Goal: Task Accomplishment & Management: Manage account settings

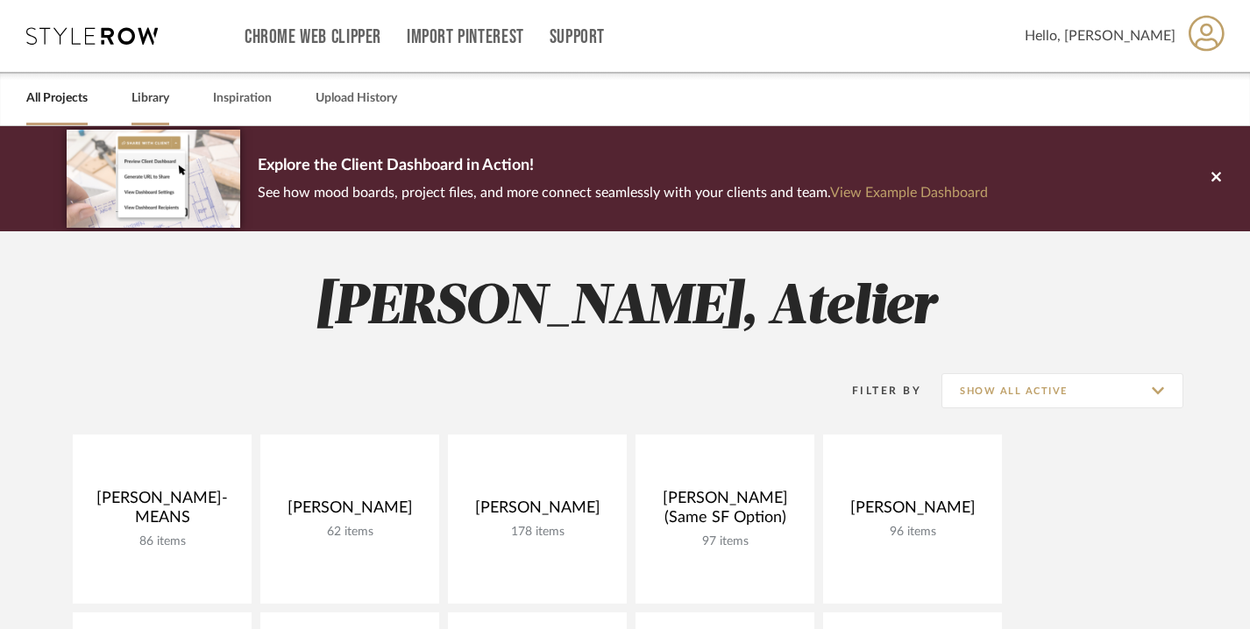
click at [154, 102] on link "Library" at bounding box center [150, 99] width 38 height 24
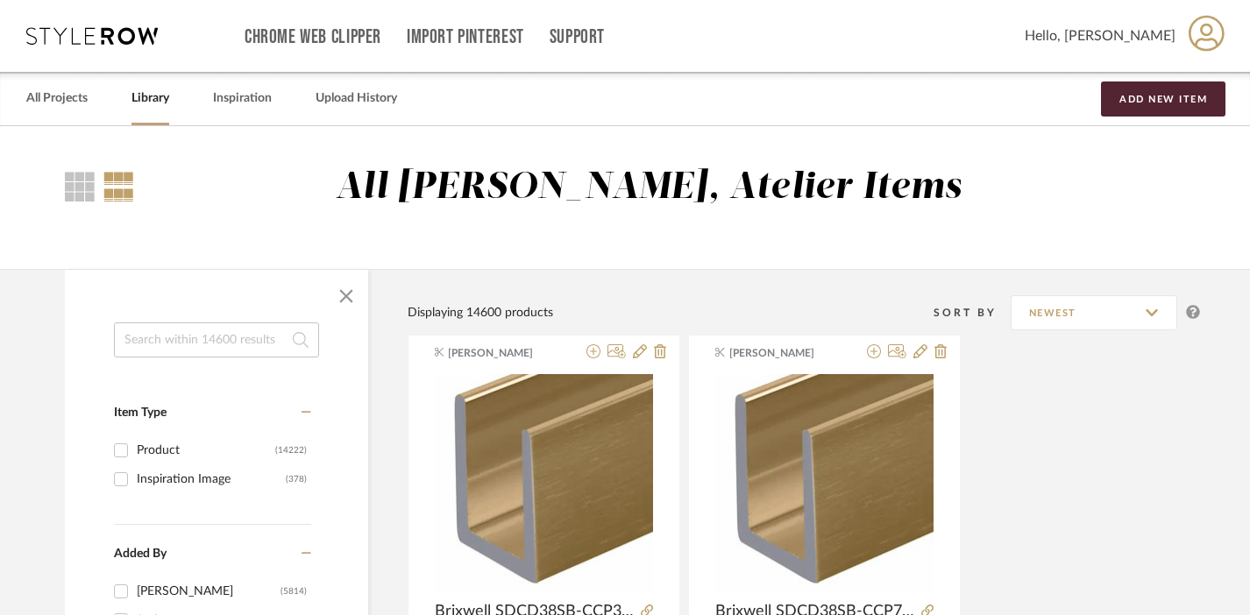
click at [243, 348] on input at bounding box center [216, 339] width 205 height 35
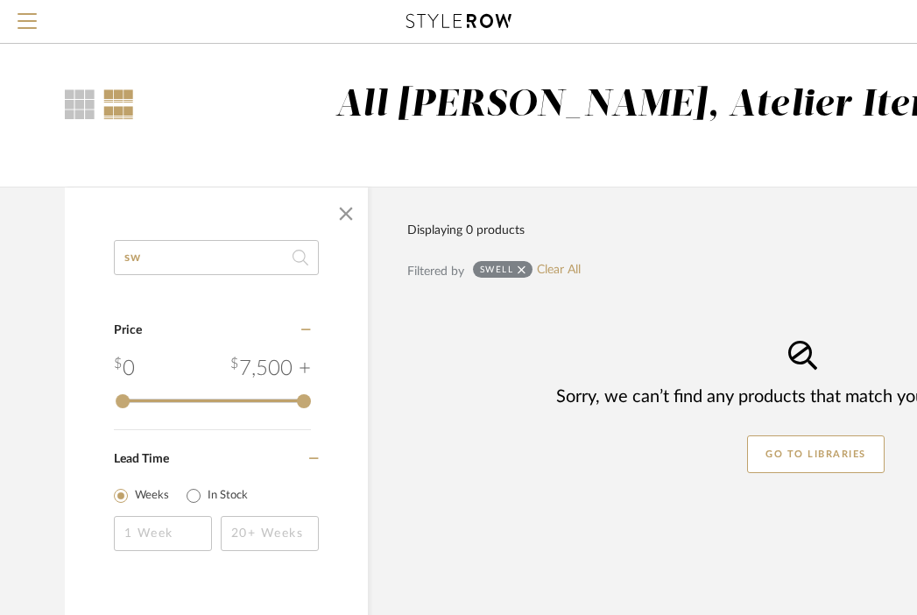
type input "s"
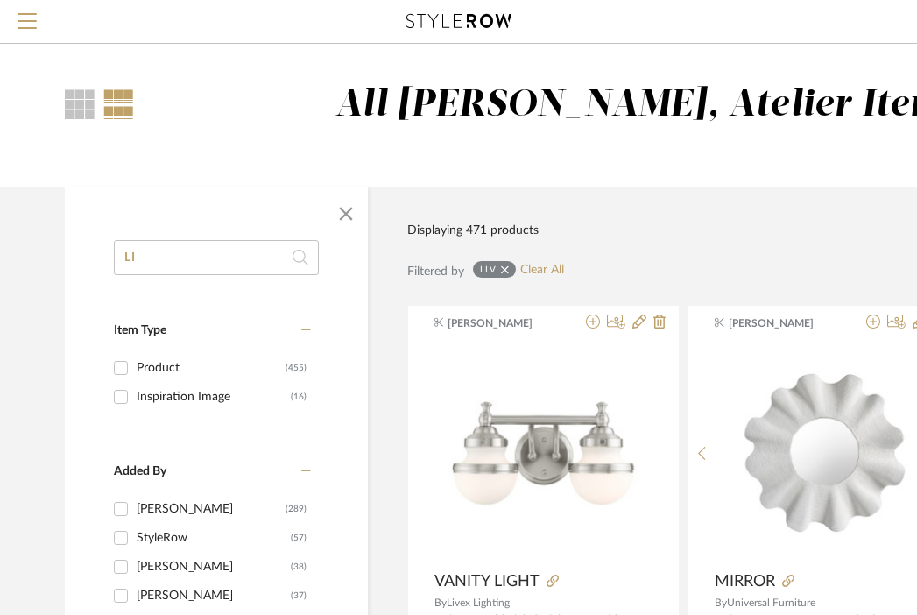
type input "L"
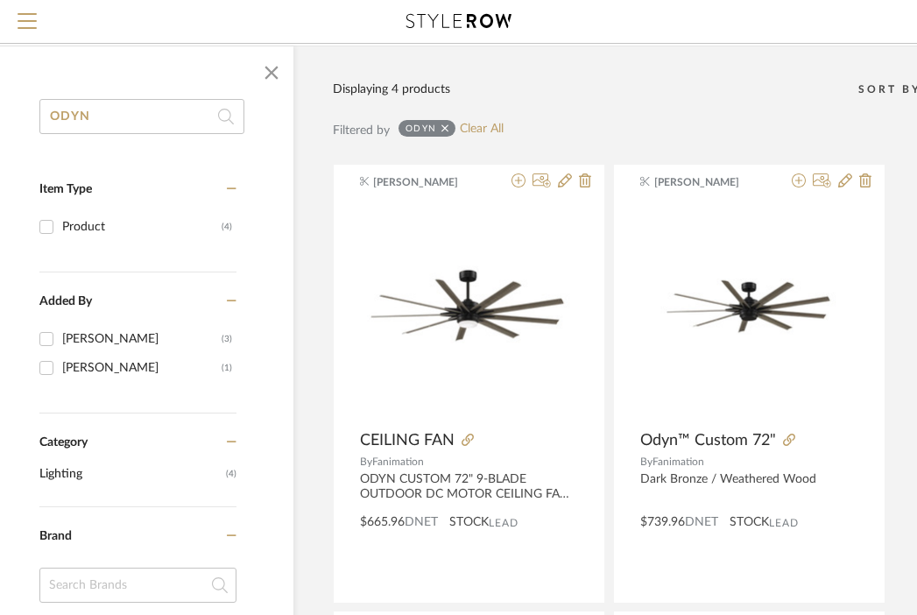
scroll to position [142, 74]
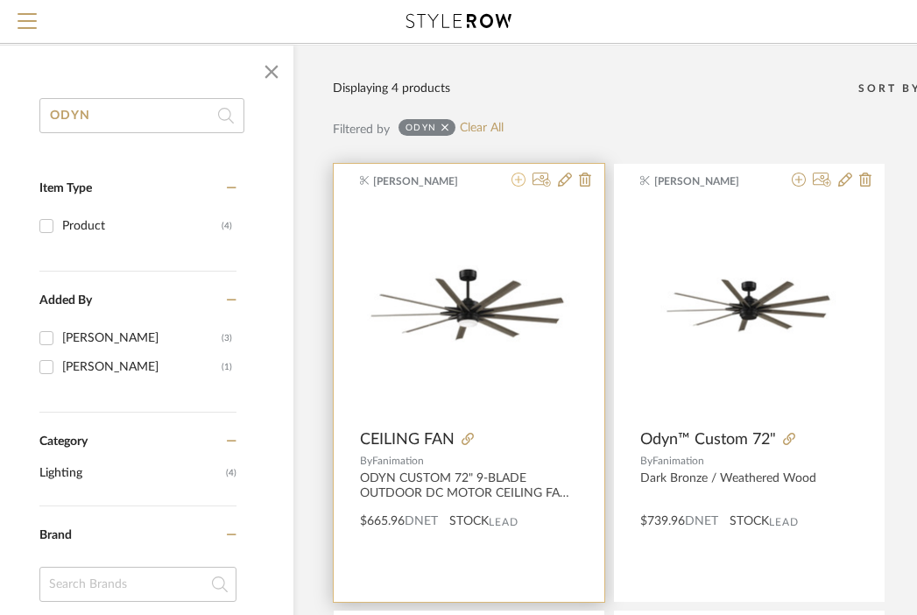
click at [519, 186] on icon at bounding box center [519, 180] width 14 height 14
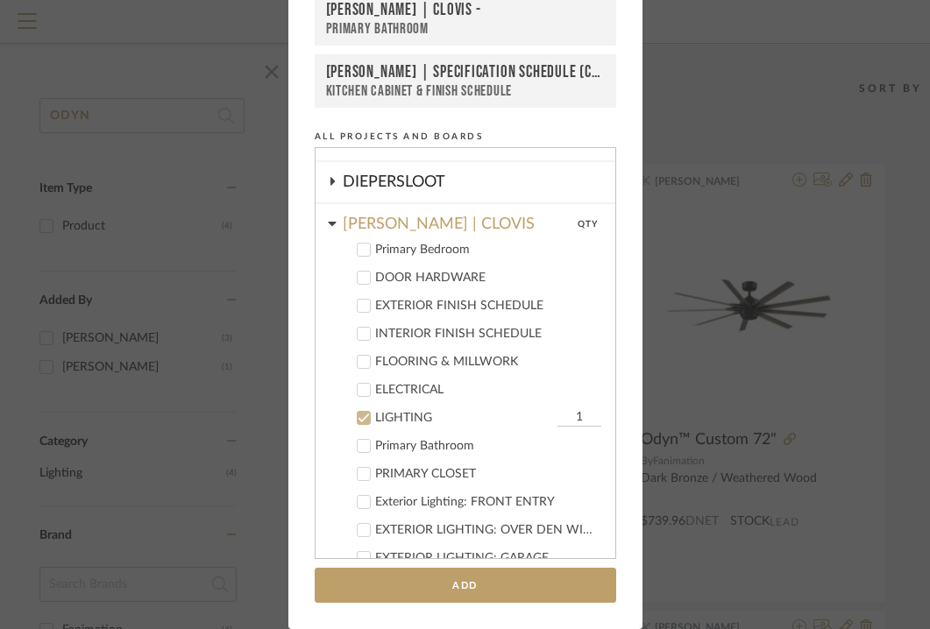
scroll to position [235, 0]
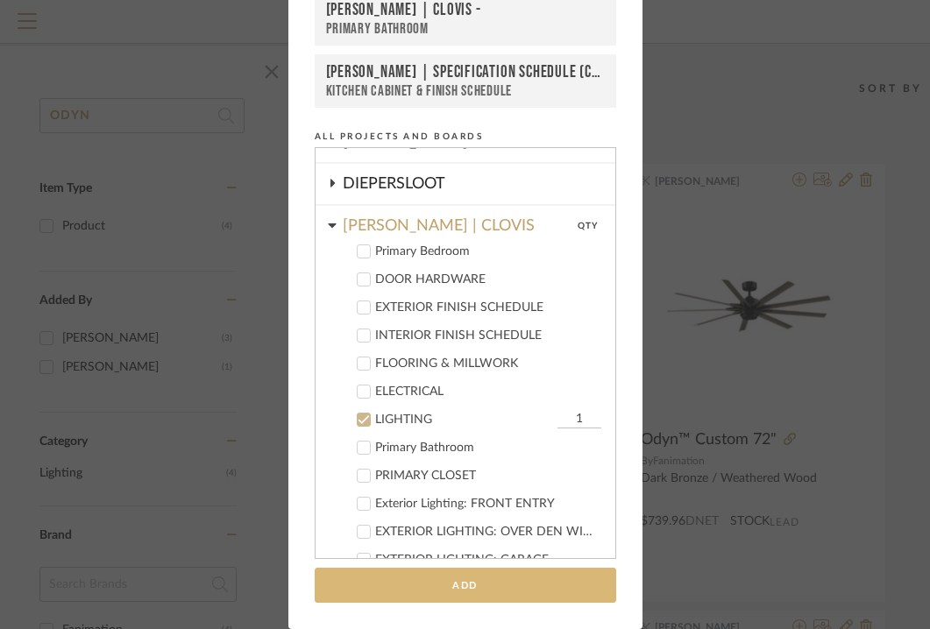
click at [494, 579] on button "Add" at bounding box center [465, 586] width 301 height 36
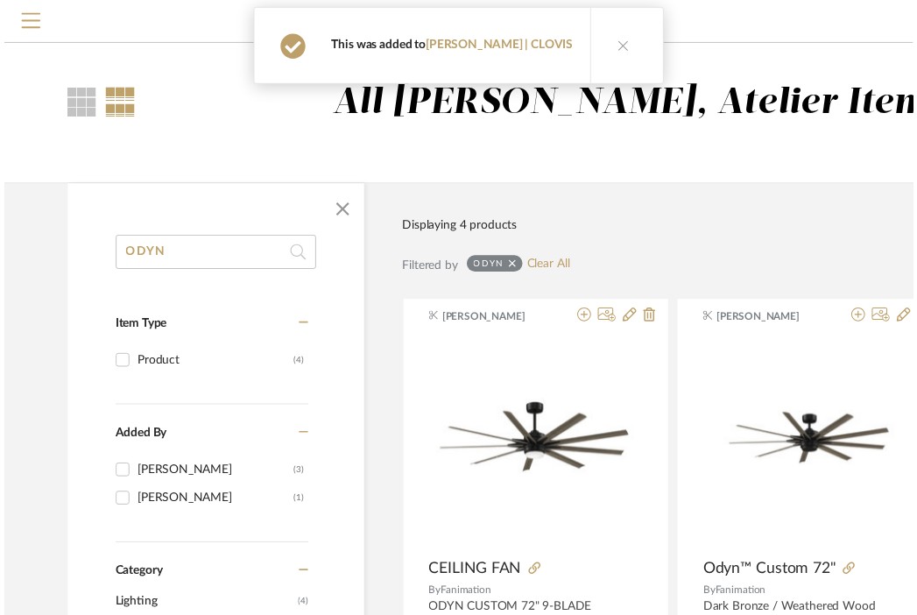
scroll to position [142, 74]
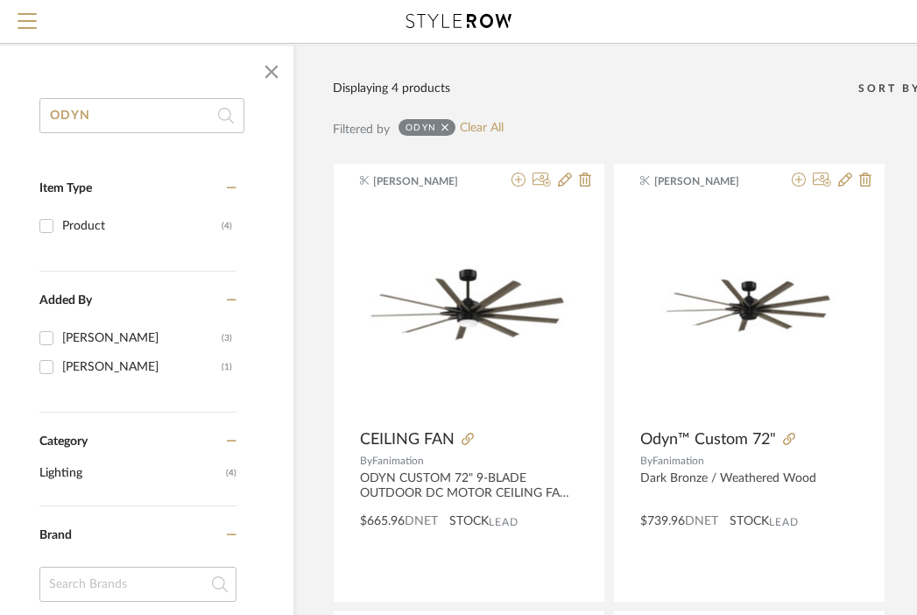
click at [162, 117] on input "ODYN" at bounding box center [141, 115] width 205 height 35
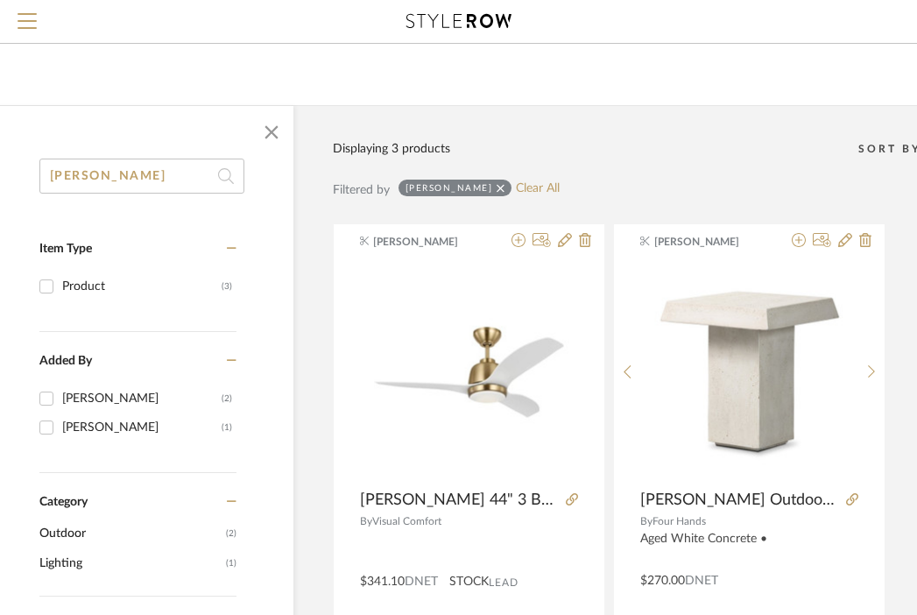
scroll to position [100, 74]
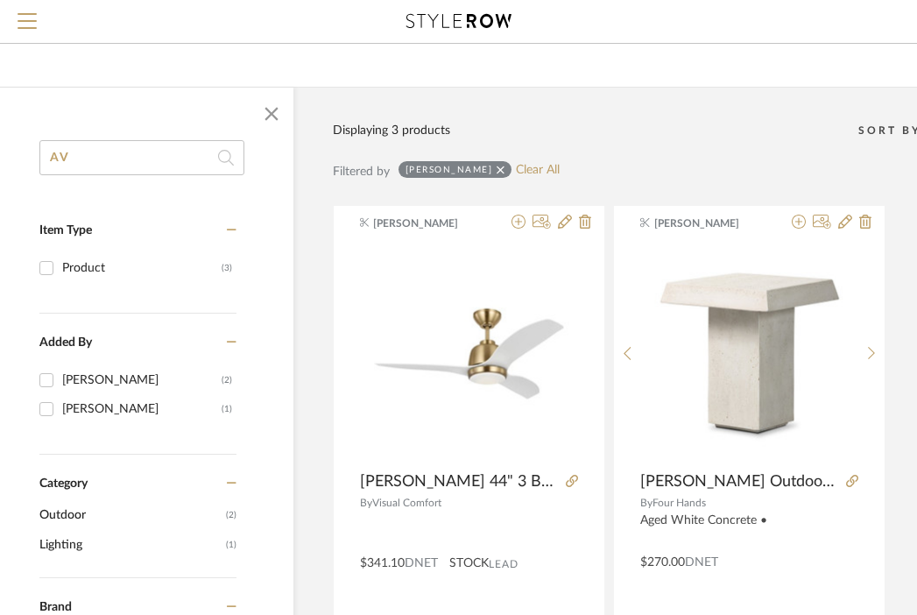
type input "A"
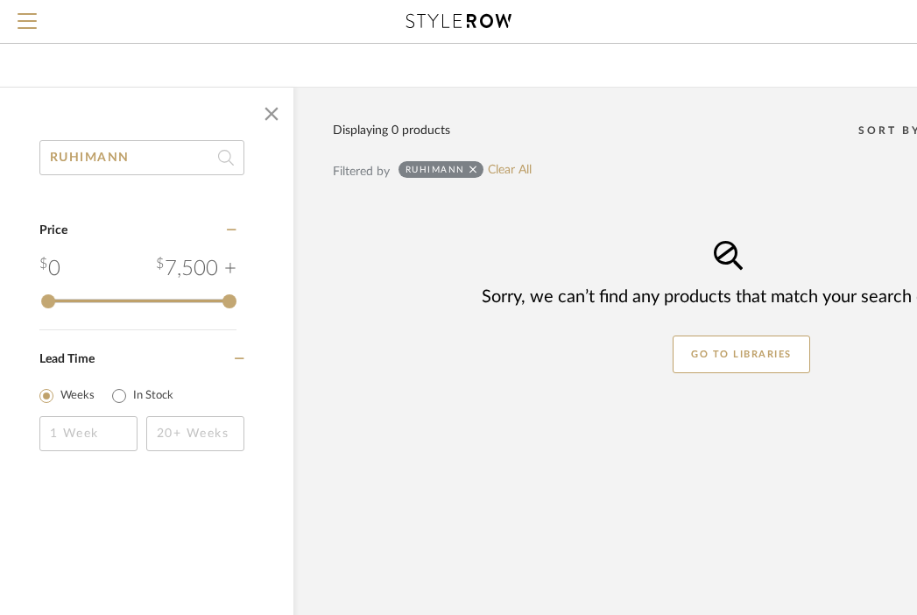
click at [150, 159] on input "RUHIMANN" at bounding box center [141, 157] width 205 height 35
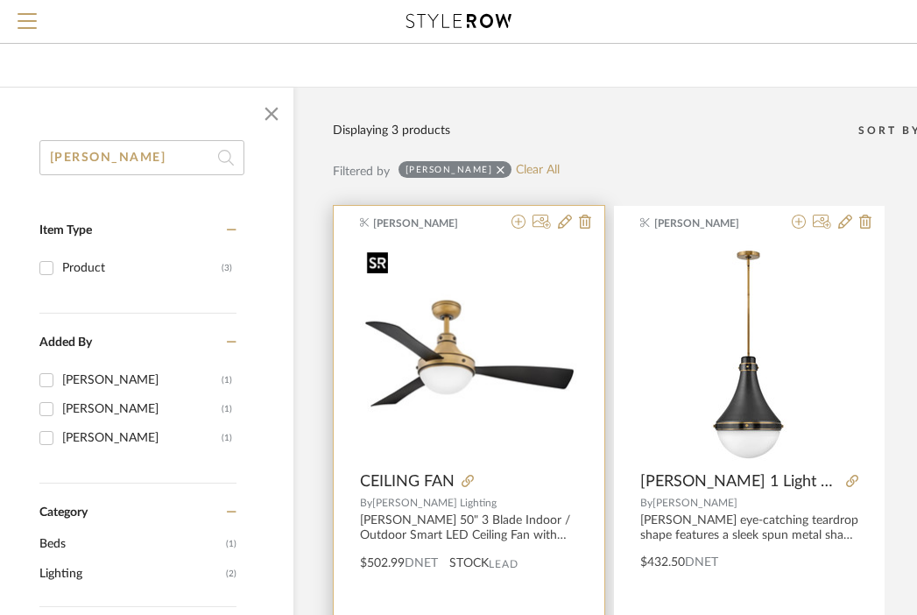
type input "[PERSON_NAME]"
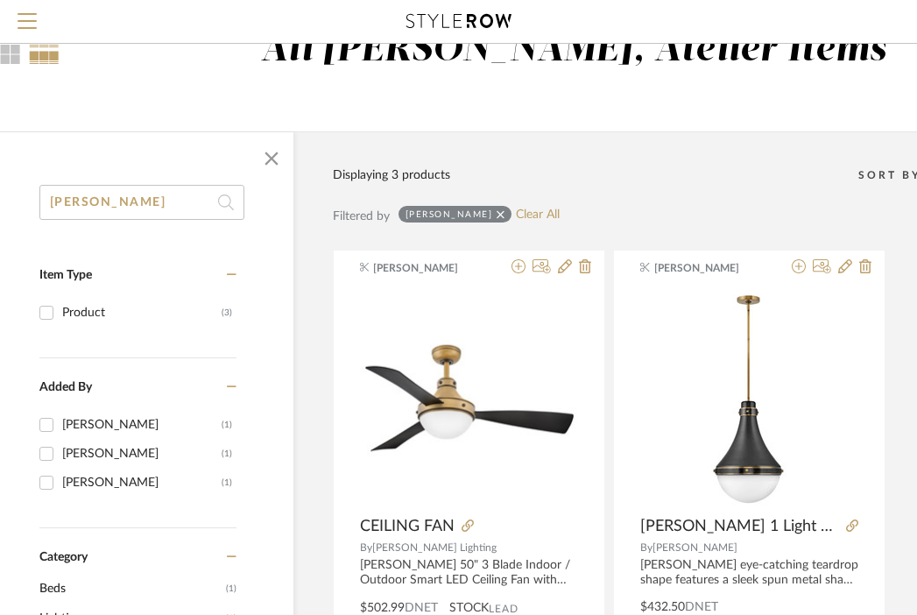
scroll to position [24, 74]
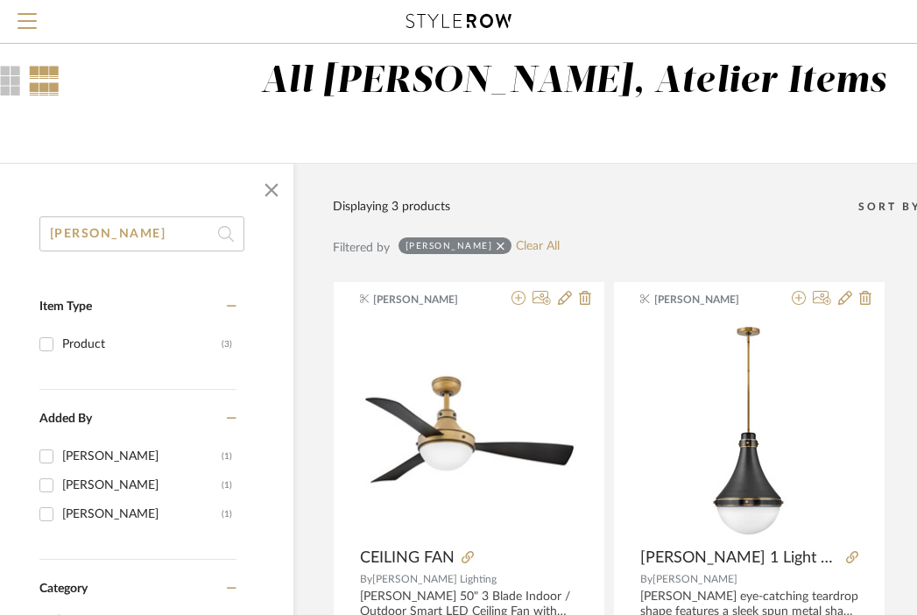
click at [177, 233] on input "[PERSON_NAME]" at bounding box center [141, 233] width 205 height 35
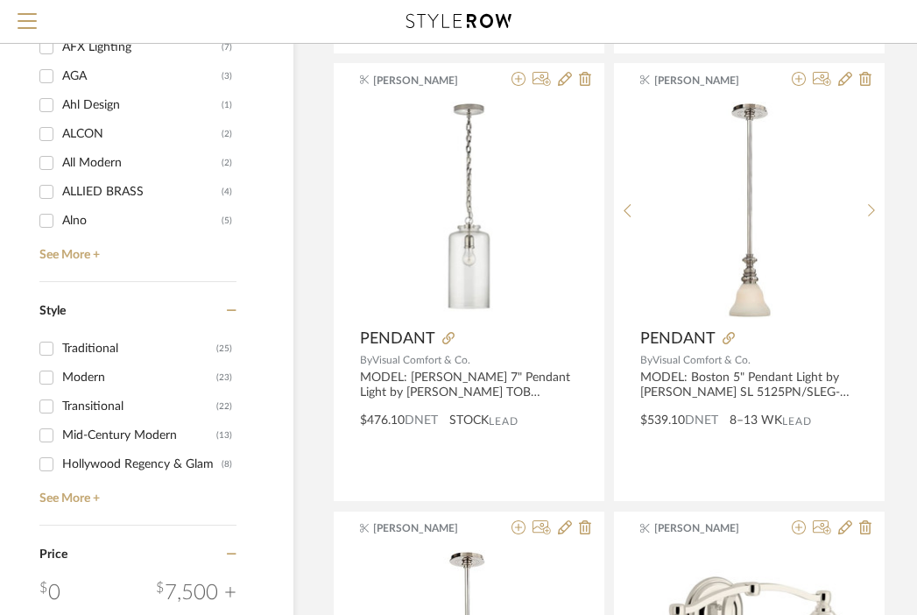
scroll to position [1906, 74]
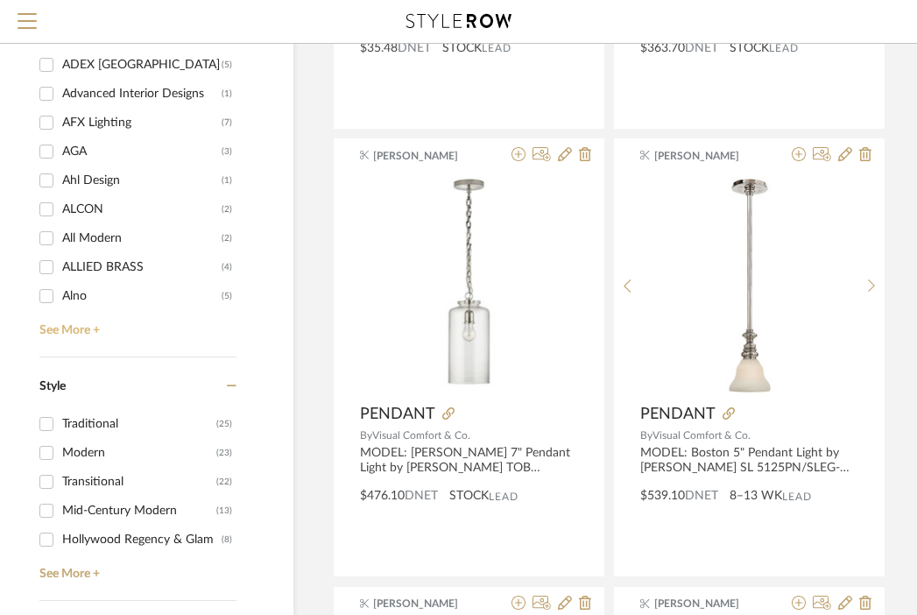
drag, startPoint x: 56, startPoint y: 328, endPoint x: 144, endPoint y: 272, distance: 104.0
click at [56, 328] on link "See More +" at bounding box center [136, 324] width 202 height 28
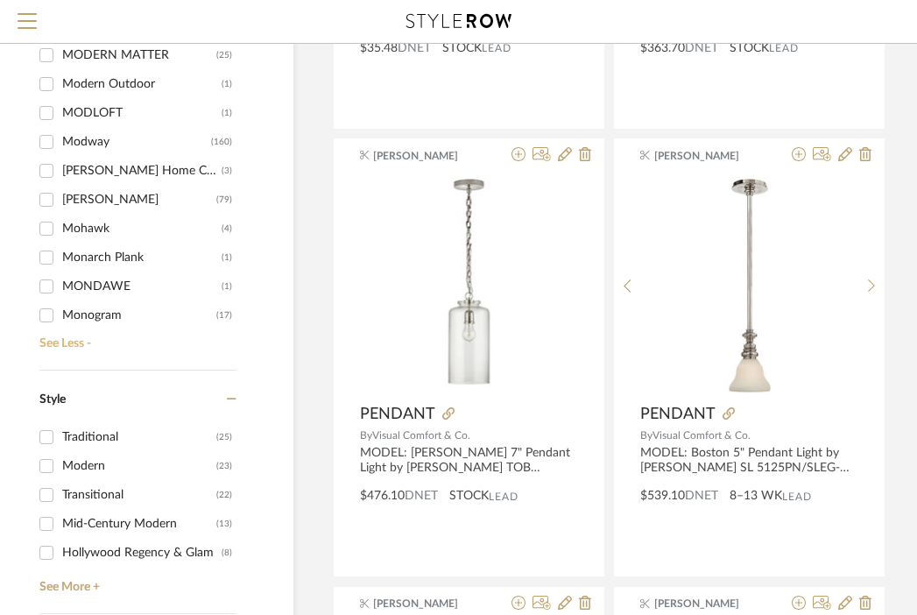
scroll to position [14111, 0]
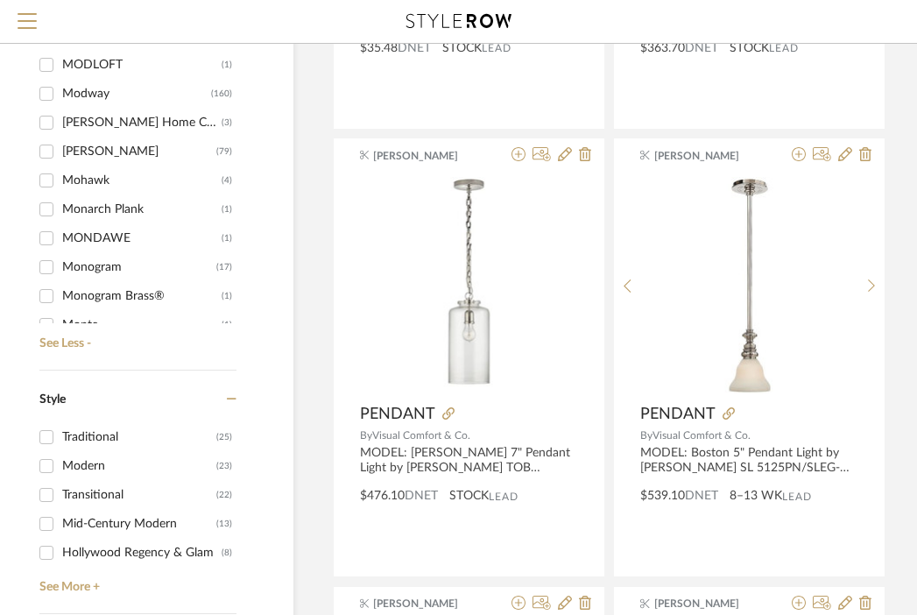
click at [106, 262] on div "Monogram" at bounding box center [139, 267] width 154 height 28
click at [60, 262] on input "Monogram (17)" at bounding box center [46, 267] width 28 height 28
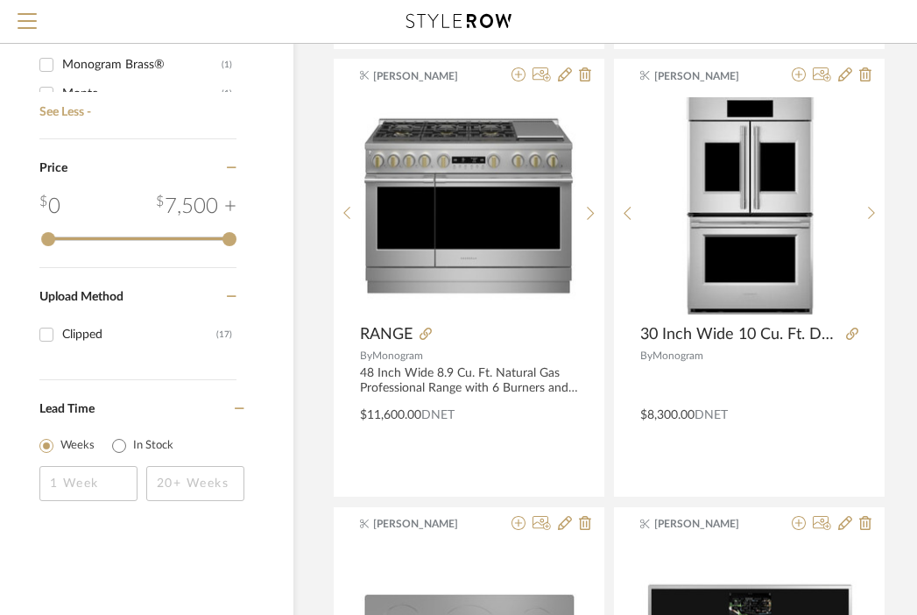
scroll to position [1146, 74]
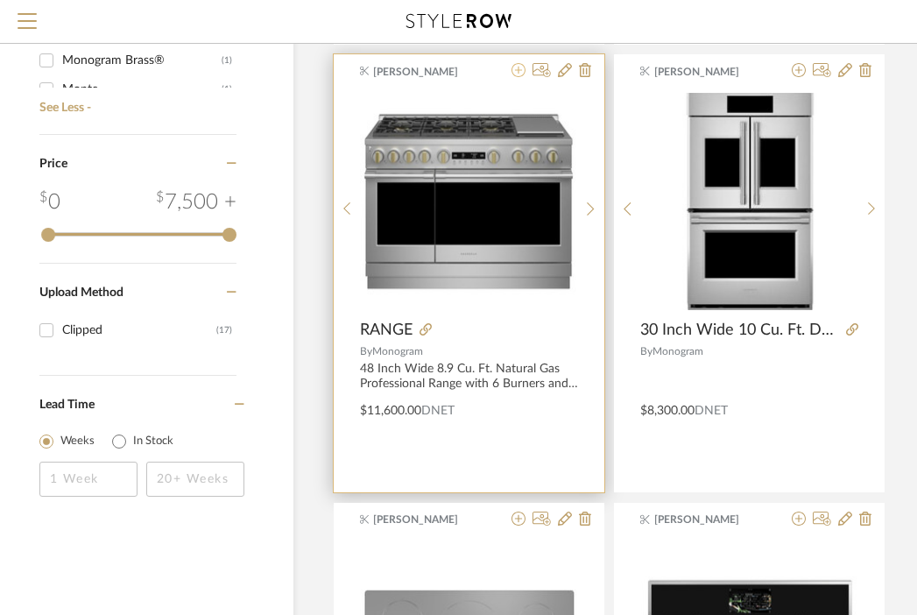
click at [520, 72] on icon at bounding box center [519, 70] width 14 height 14
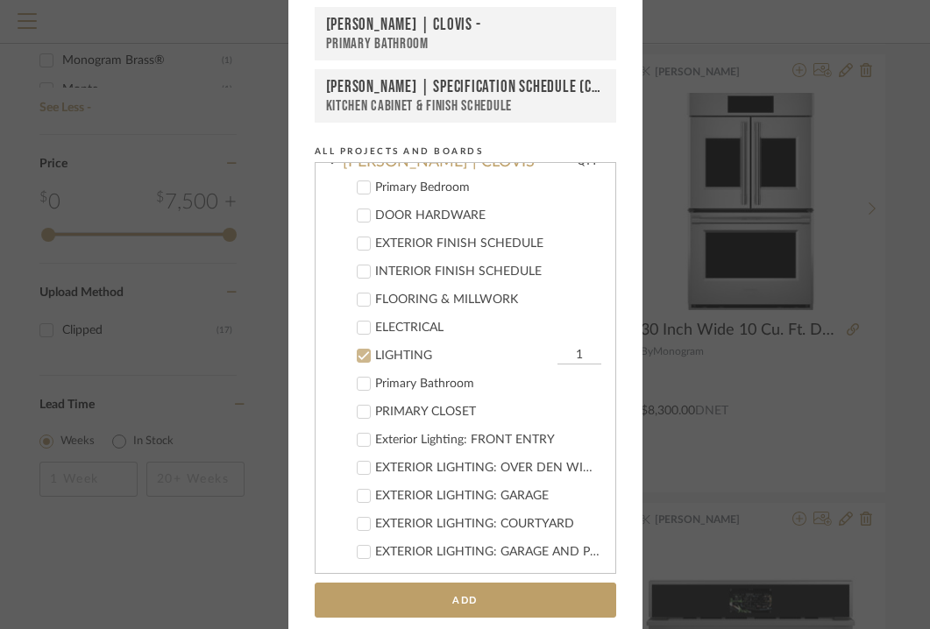
scroll to position [162, 0]
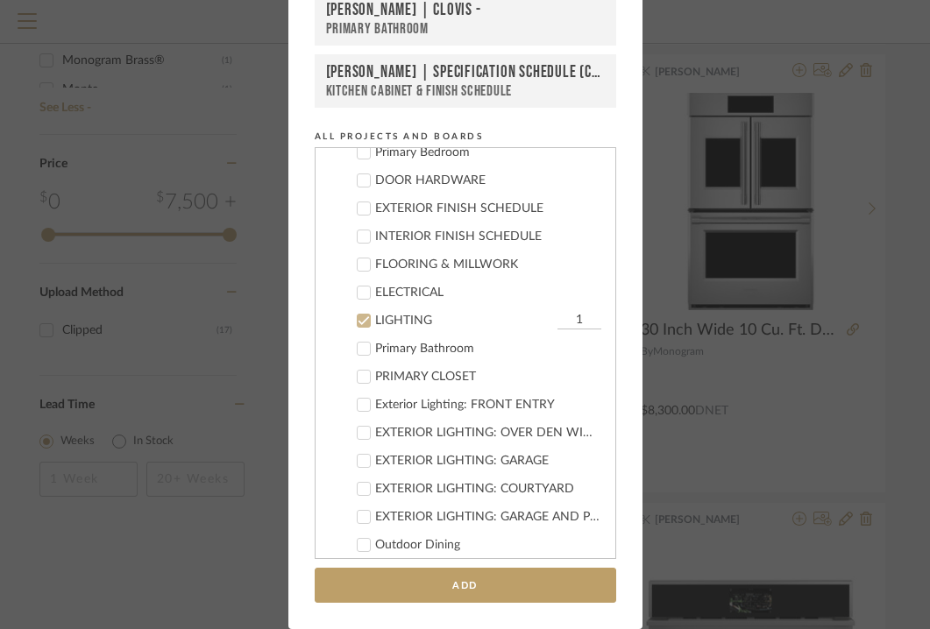
click at [397, 314] on div "LIGHTING" at bounding box center [464, 321] width 178 height 15
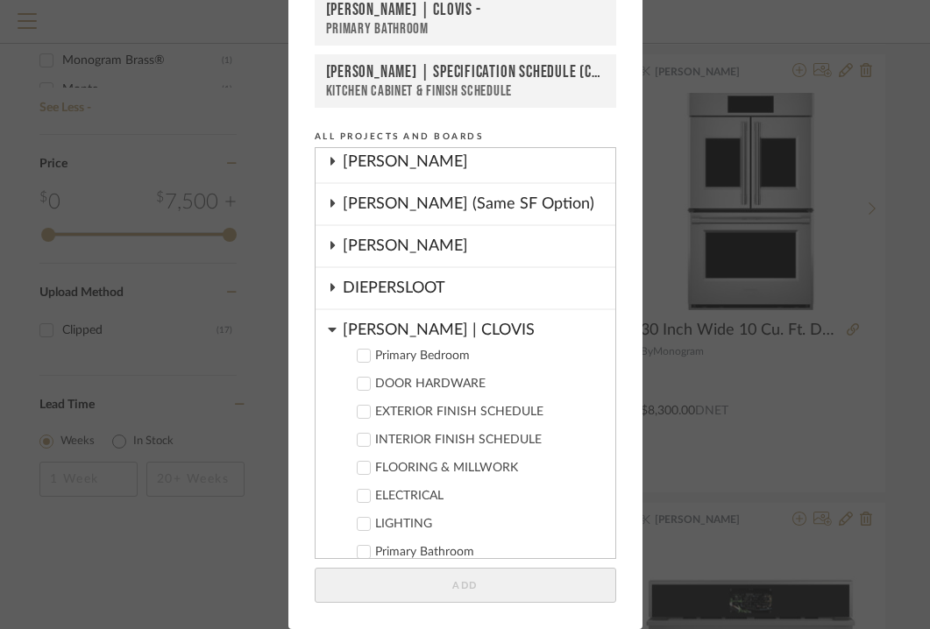
scroll to position [122, 0]
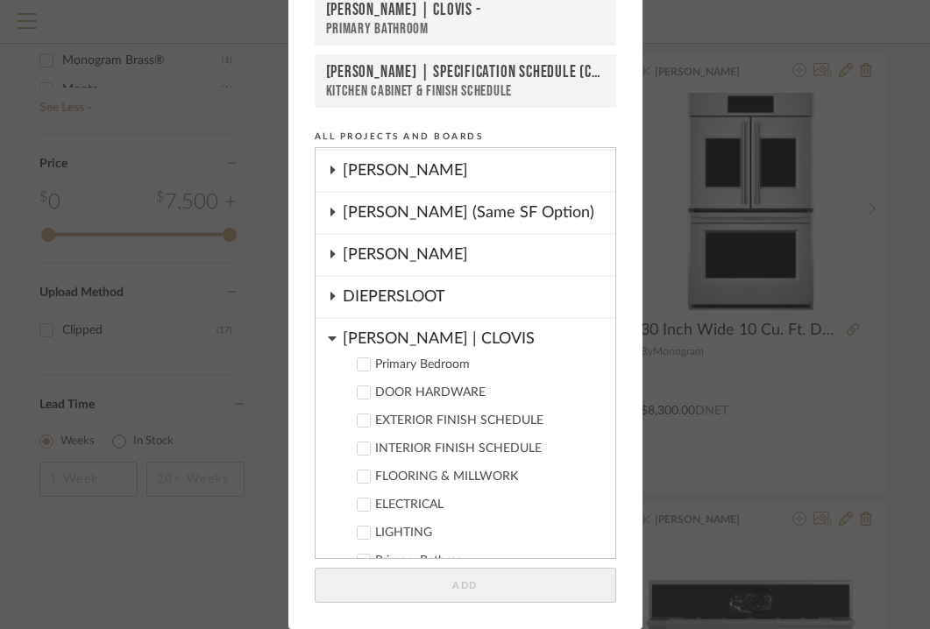
click at [386, 333] on div "[PERSON_NAME] | CLOVIS" at bounding box center [479, 334] width 273 height 31
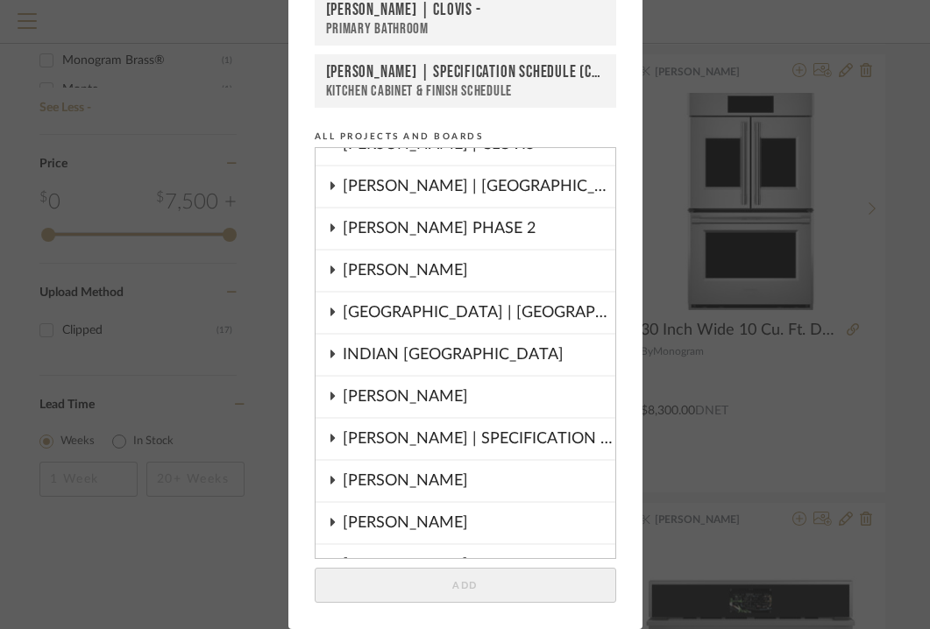
scroll to position [371, 0]
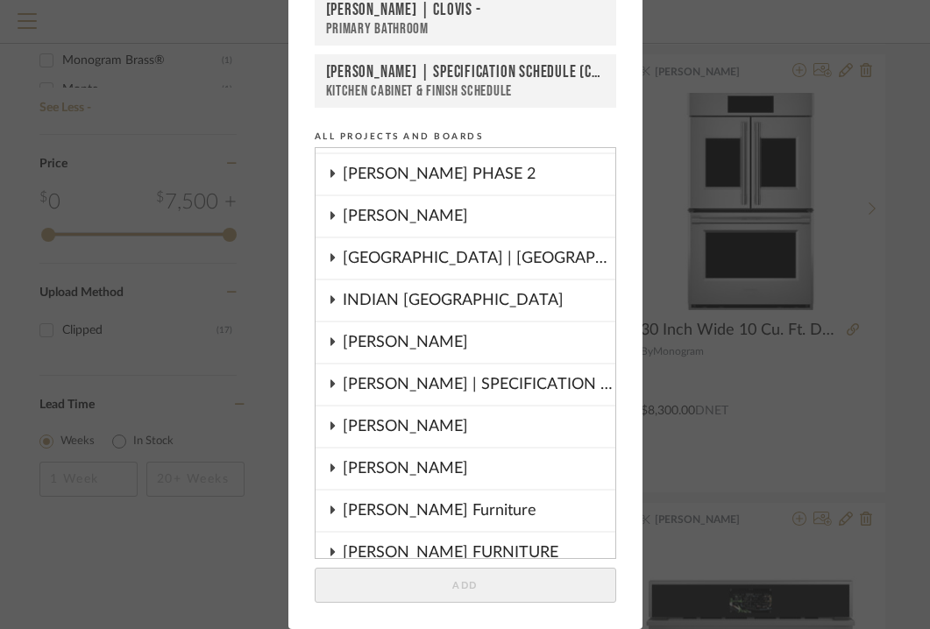
click at [364, 388] on div "[PERSON_NAME] | SPECIFICATION SCHEDULE (Copy)" at bounding box center [479, 385] width 273 height 40
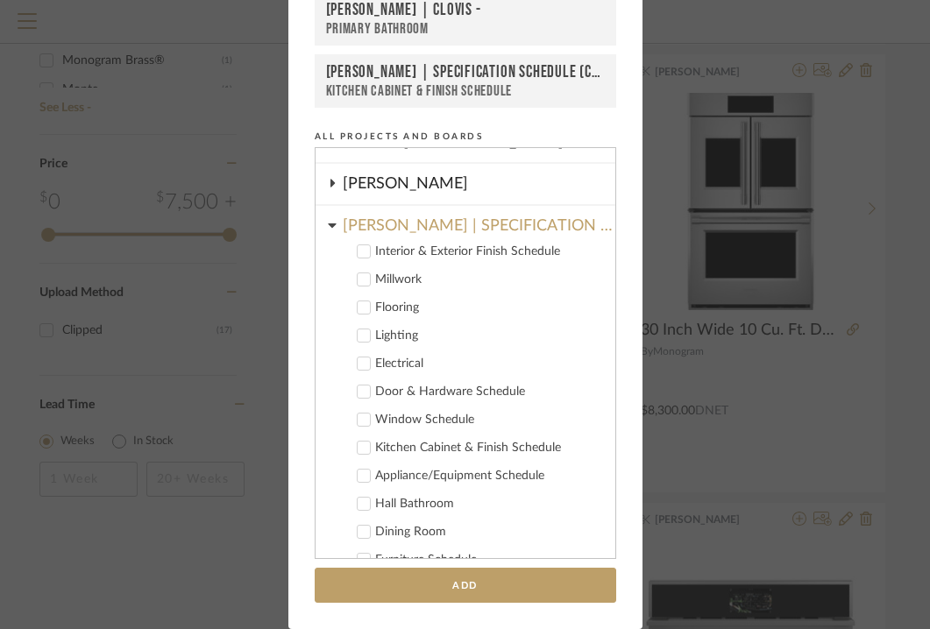
scroll to position [533, 0]
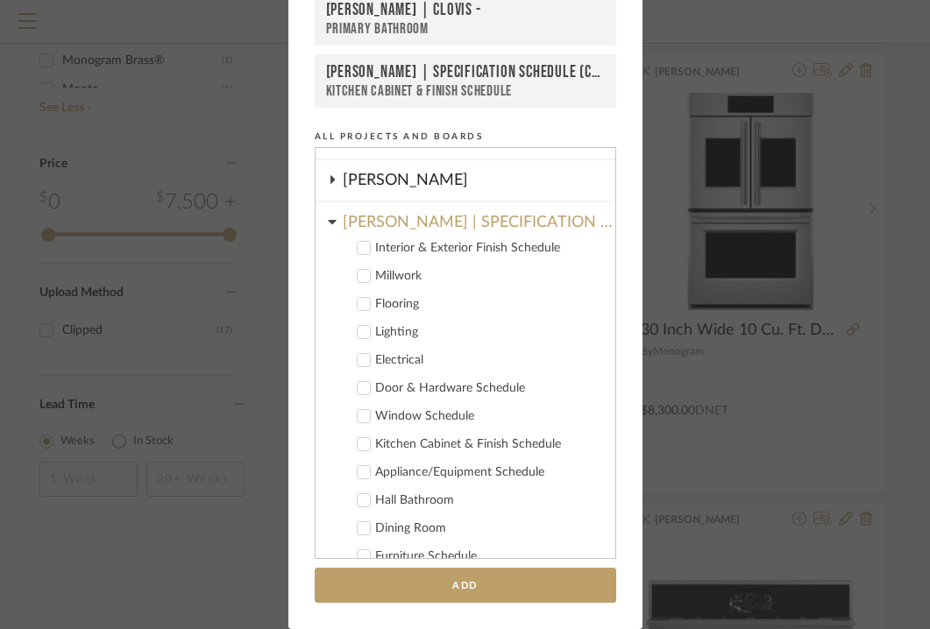
click at [394, 467] on div "Appliance/Equipment Schedule" at bounding box center [488, 472] width 226 height 15
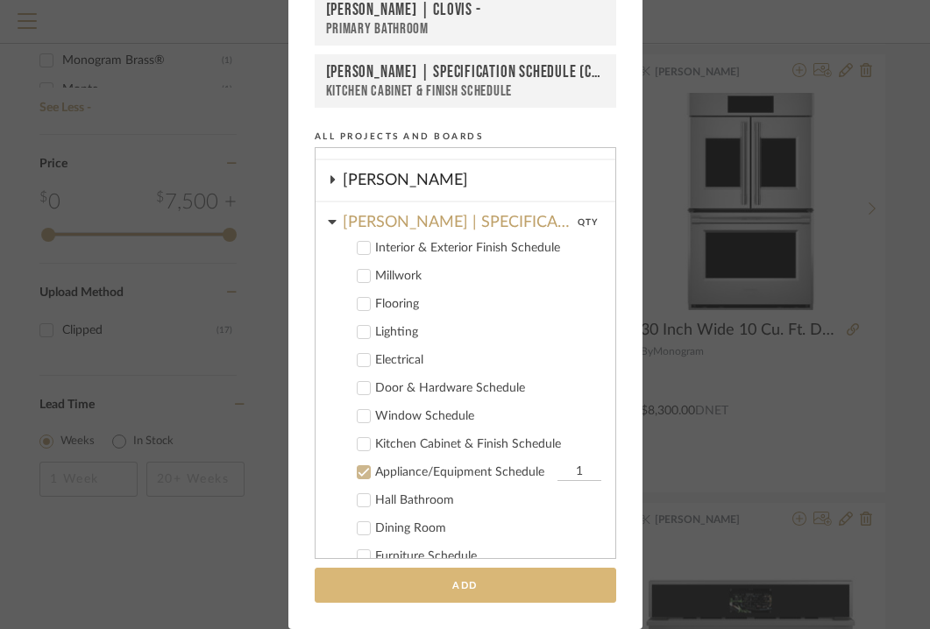
click at [428, 591] on button "Add" at bounding box center [465, 586] width 301 height 36
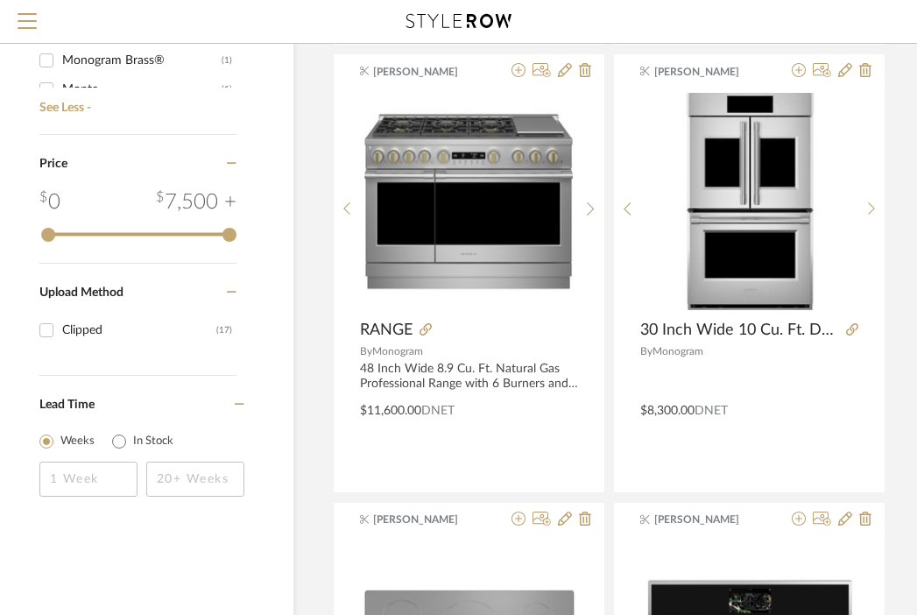
scroll to position [0, 74]
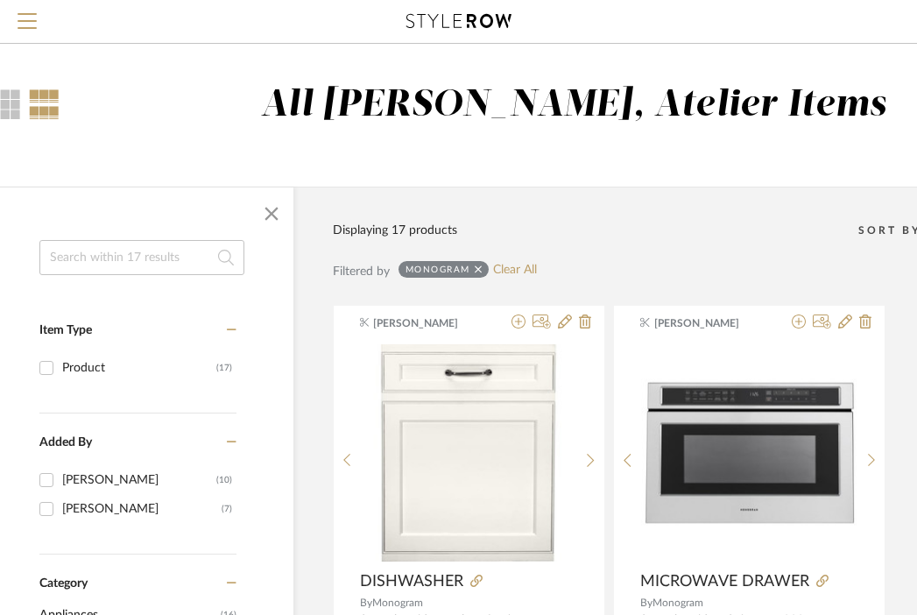
click at [481, 268] on icon at bounding box center [479, 270] width 8 height 12
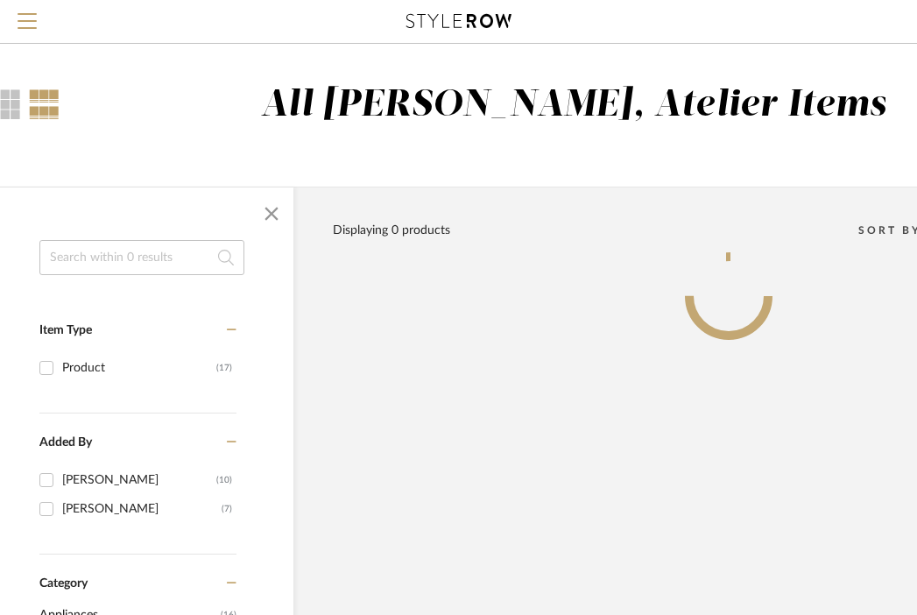
checkbox input "false"
click at [148, 255] on input at bounding box center [141, 257] width 205 height 35
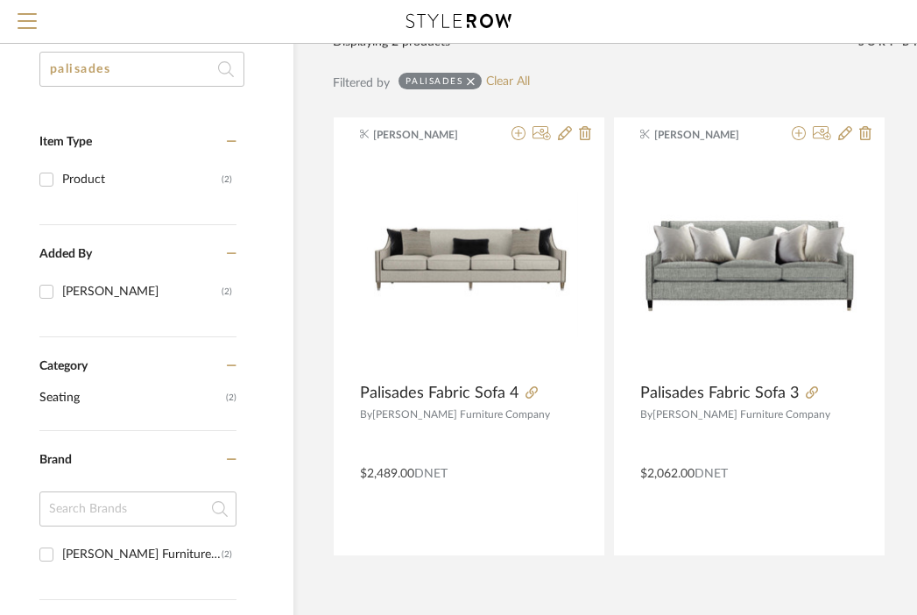
scroll to position [191, 74]
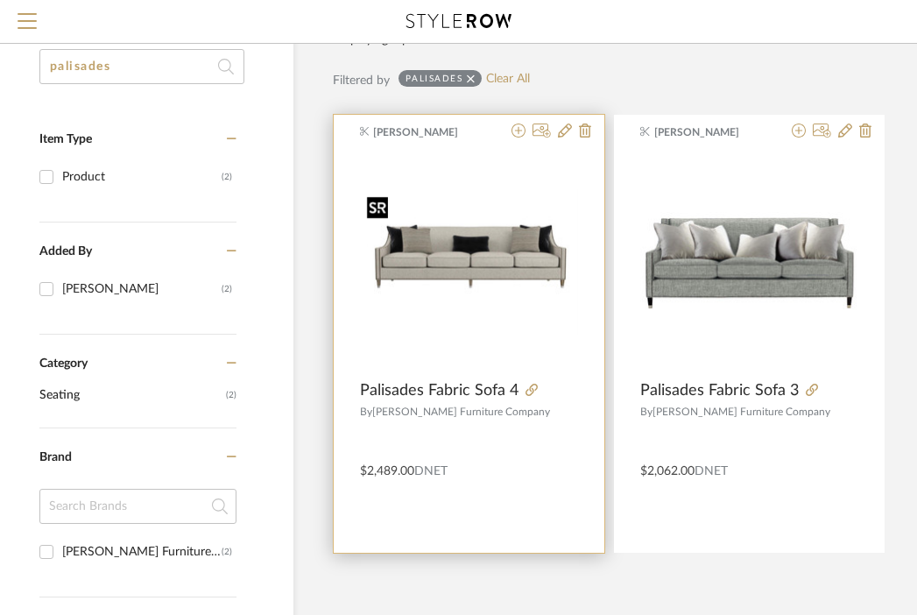
click at [521, 284] on img "0" at bounding box center [469, 261] width 218 height 145
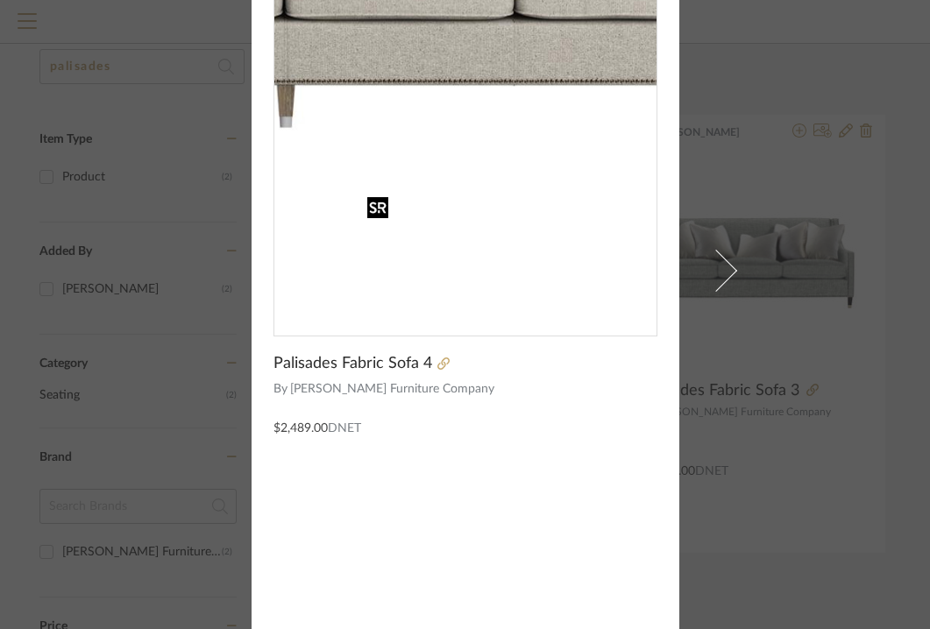
scroll to position [0, 0]
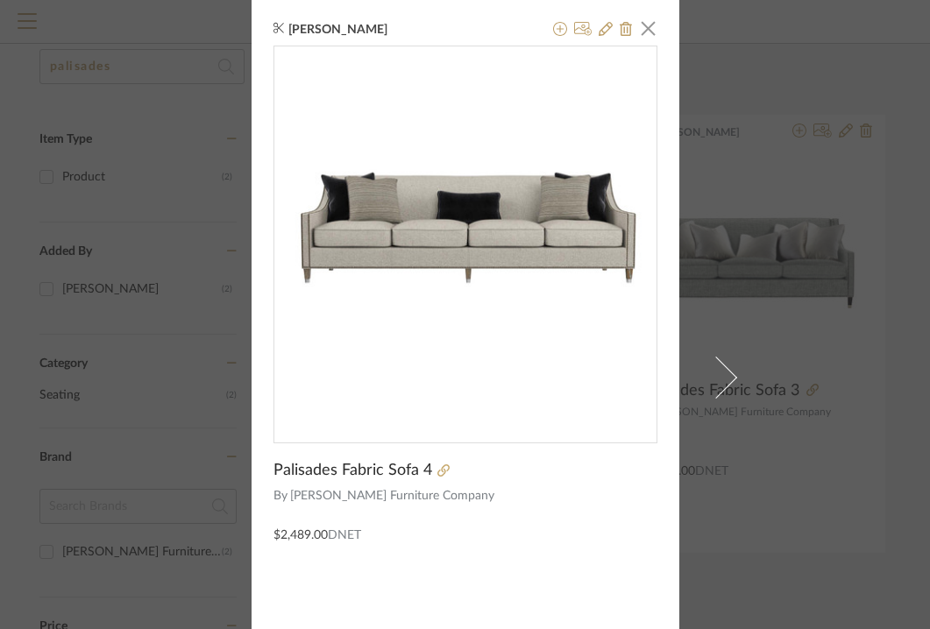
click at [810, 210] on div "[PERSON_NAME] × Palisades Fabric Sofa 4 By [PERSON_NAME] Furniture Company $2,4…" at bounding box center [465, 314] width 930 height 629
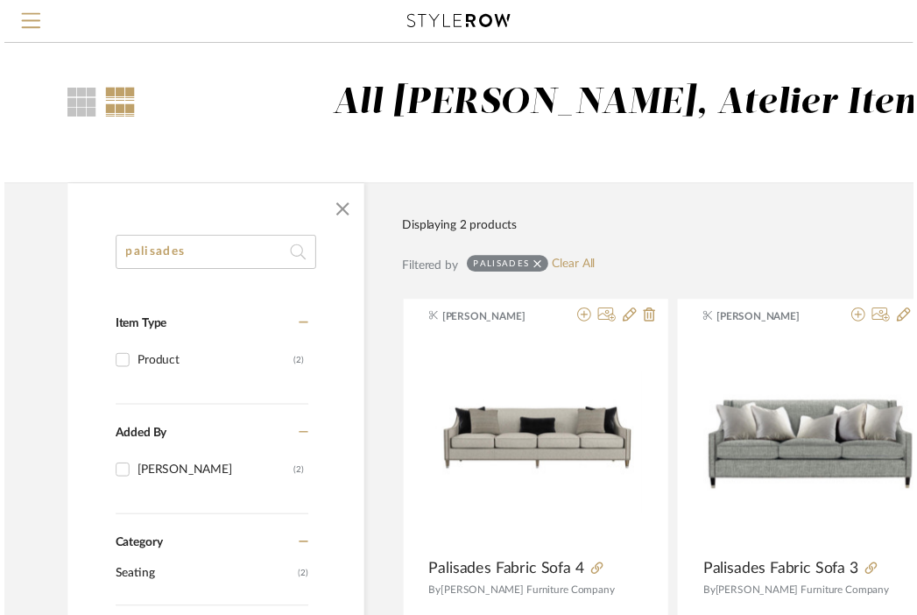
scroll to position [191, 74]
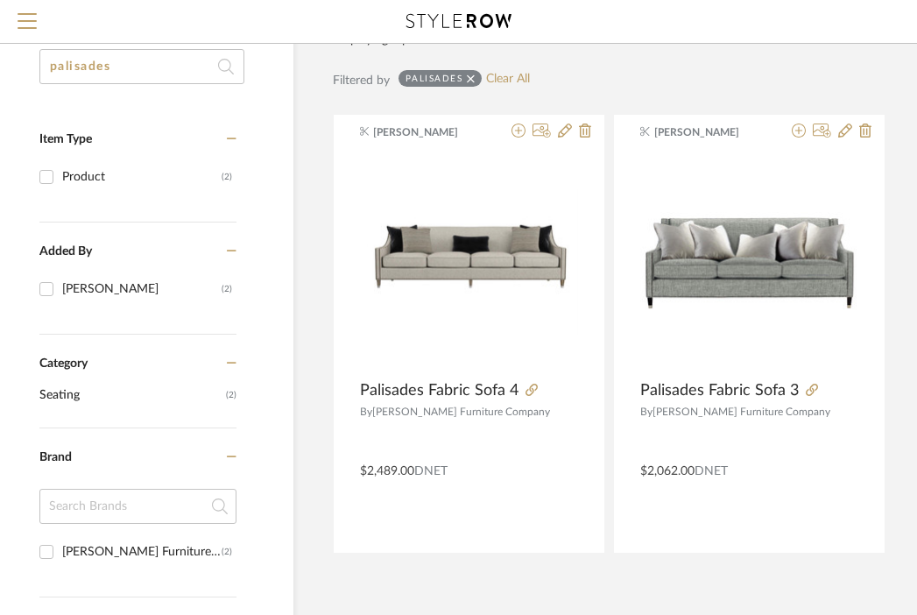
click at [161, 67] on input "palisades" at bounding box center [141, 66] width 205 height 35
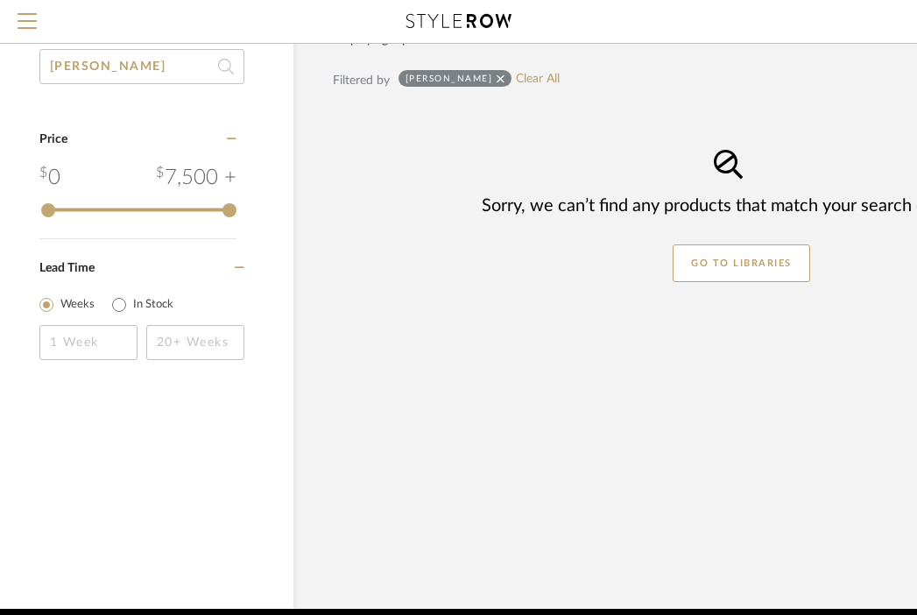
type input "[PERSON_NAME]"
